Goal: Task Accomplishment & Management: Manage account settings

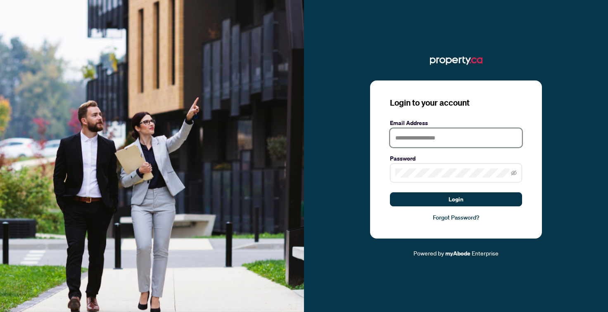
click at [431, 140] on input "text" at bounding box center [456, 137] width 132 height 19
type input "**********"
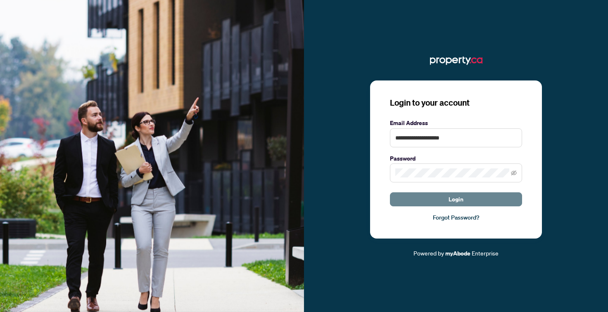
click at [428, 194] on button "Login" at bounding box center [456, 199] width 132 height 14
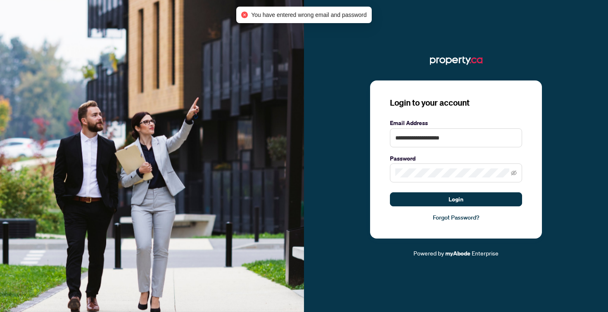
click at [428, 159] on label "Password" at bounding box center [456, 158] width 132 height 9
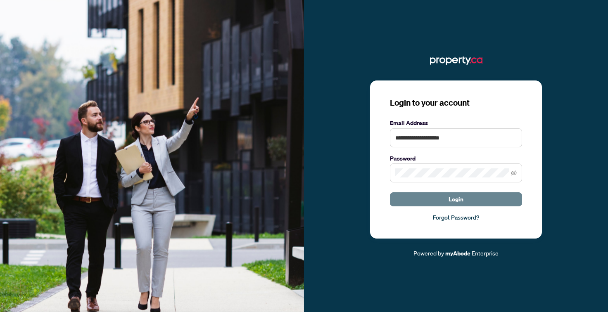
click at [415, 201] on button "Login" at bounding box center [456, 199] width 132 height 14
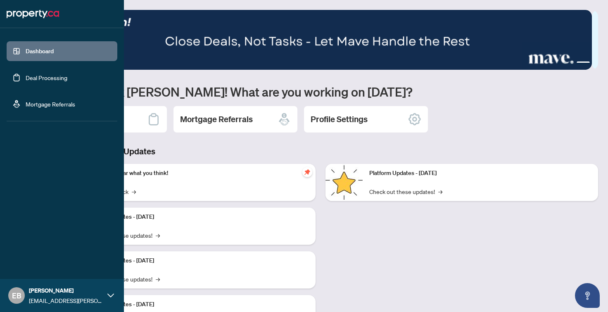
click at [46, 47] on link "Dashboard" at bounding box center [40, 50] width 28 height 7
click at [59, 290] on span "[PERSON_NAME]" at bounding box center [66, 290] width 74 height 9
